Goal: Task Accomplishment & Management: Complete application form

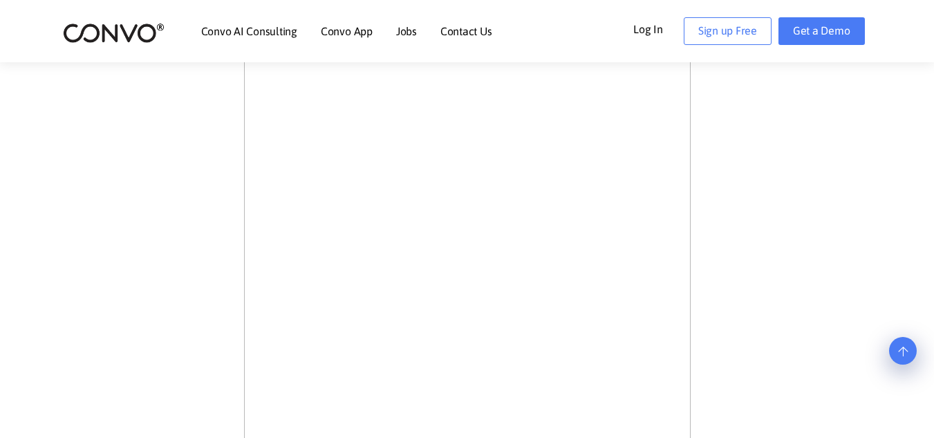
scroll to position [415, 0]
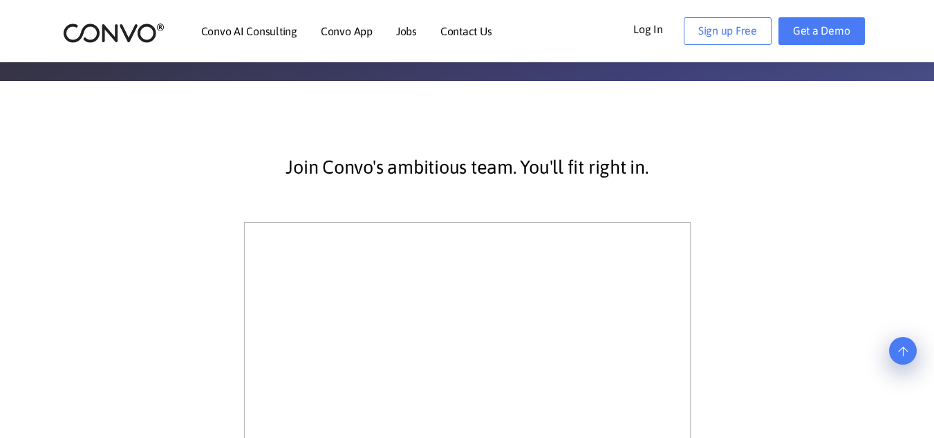
scroll to position [346, 0]
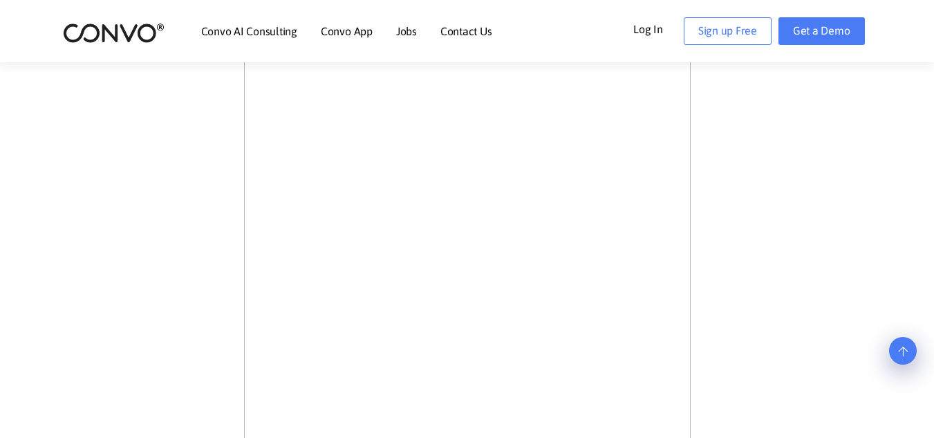
scroll to position [553, 0]
